Goal: Transaction & Acquisition: Purchase product/service

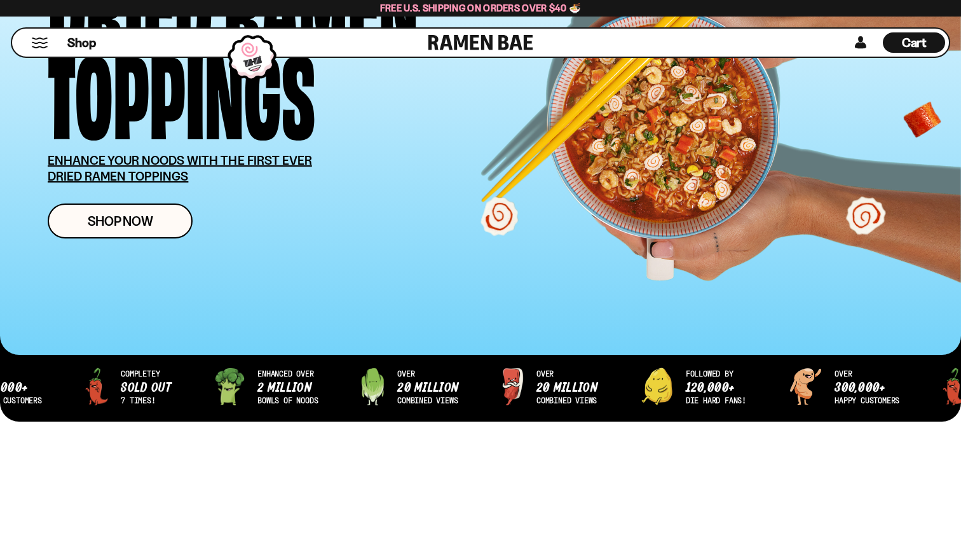
scroll to position [233, 0]
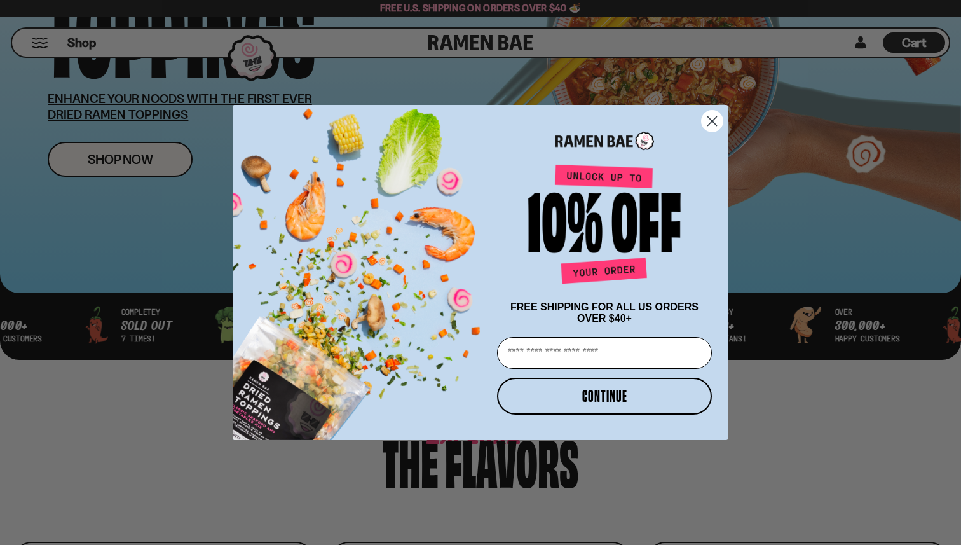
click at [711, 126] on circle "Close dialog" at bounding box center [712, 121] width 21 height 21
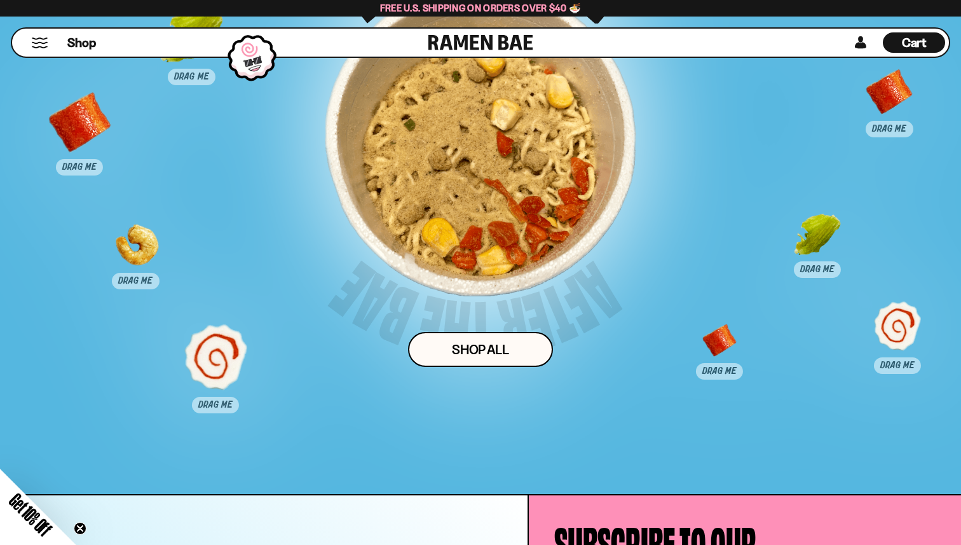
scroll to position [6552, 0]
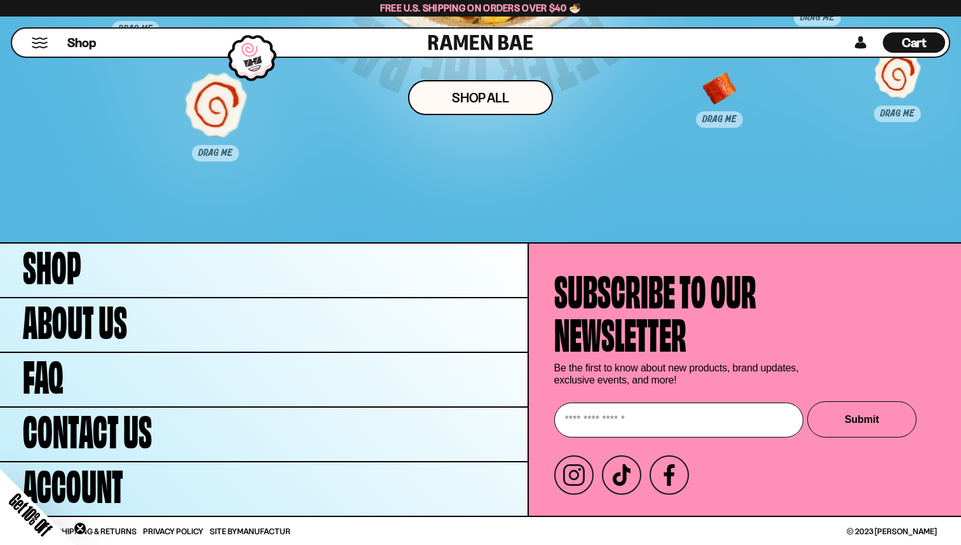
click at [81, 530] on circle "Close teaser" at bounding box center [80, 529] width 12 height 12
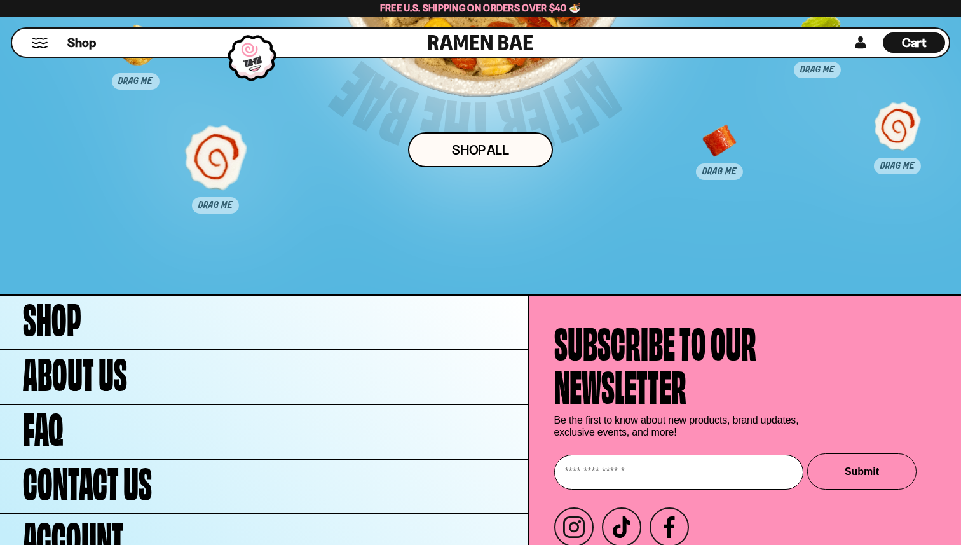
scroll to position [6477, 0]
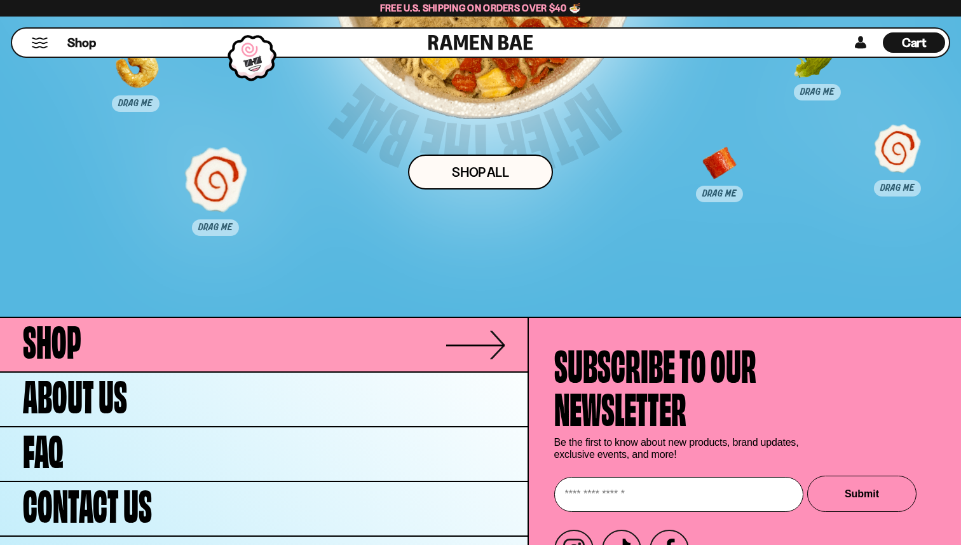
click at [98, 355] on link "Shop" at bounding box center [264, 344] width 528 height 53
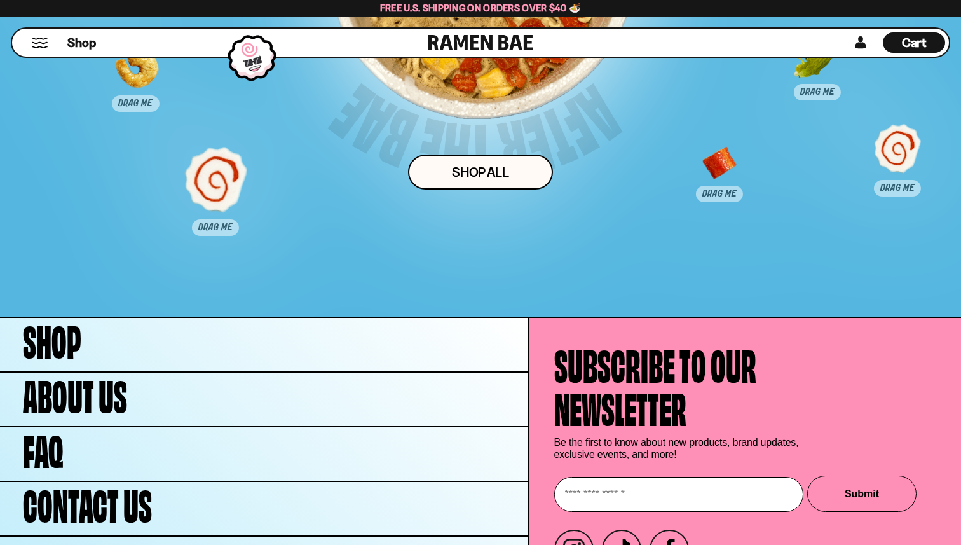
scroll to position [6552, 0]
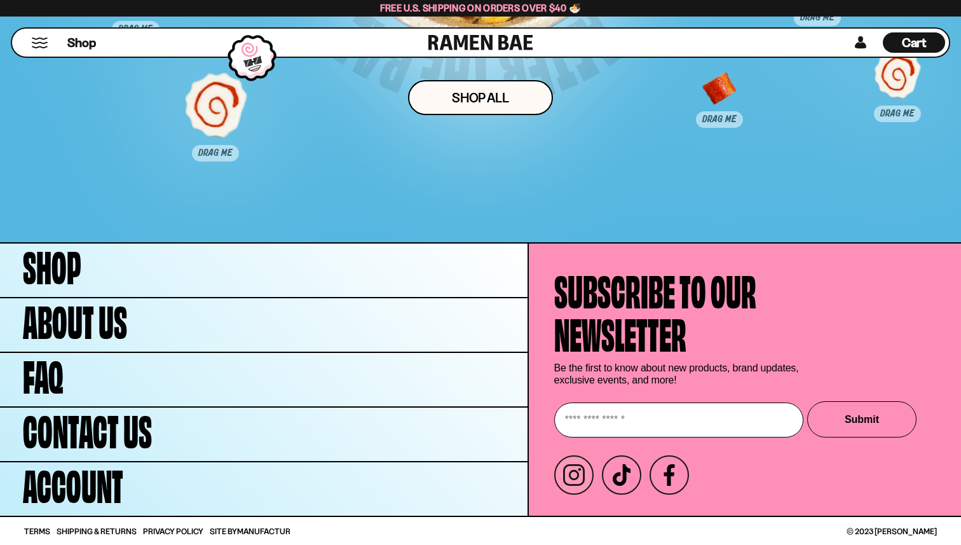
click at [586, 469] on link "Instagram" at bounding box center [573, 474] width 39 height 39
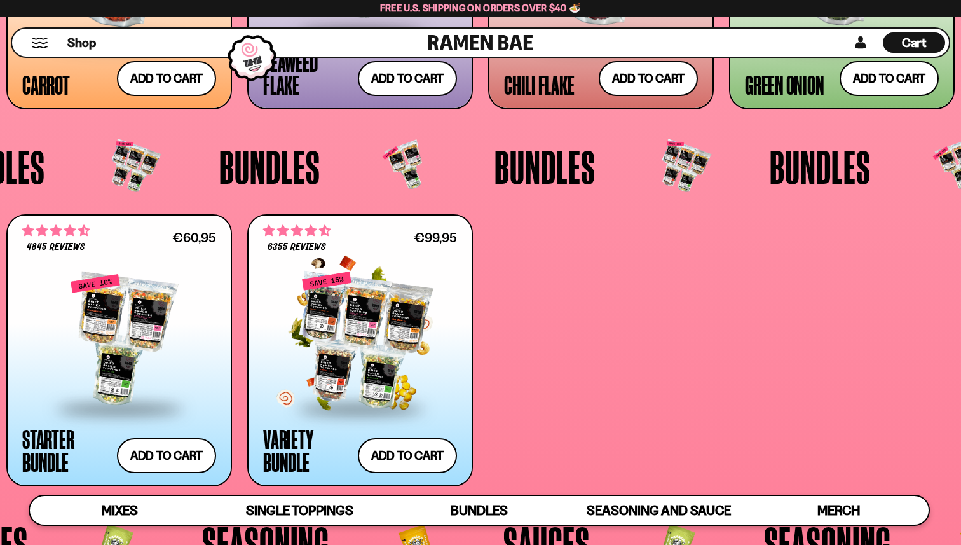
scroll to position [2464, 0]
